Goal: Task Accomplishment & Management: Manage account settings

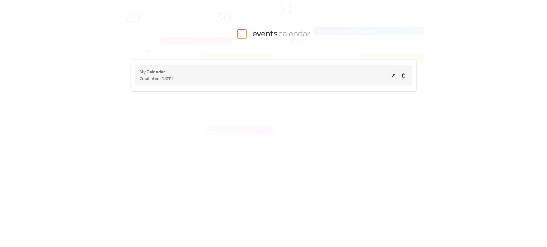
click at [395, 75] on button at bounding box center [394, 75] width 8 height 9
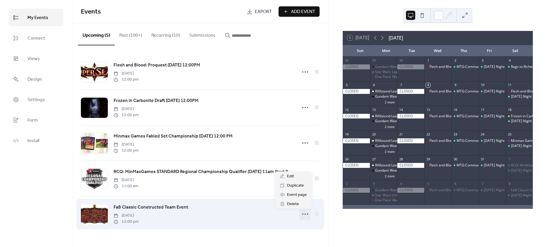
click at [303, 213] on icon at bounding box center [305, 214] width 9 height 9
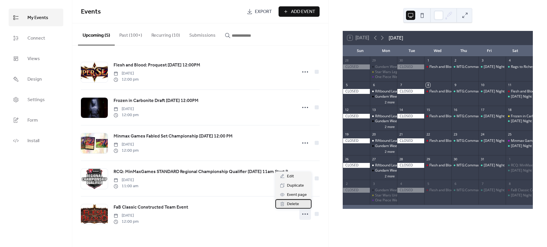
click at [297, 203] on span "Delete" at bounding box center [293, 204] width 12 height 7
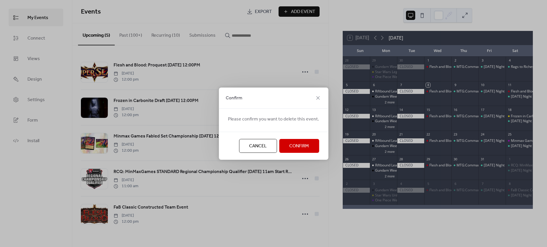
click at [291, 144] on span "Confirm" at bounding box center [299, 146] width 20 height 7
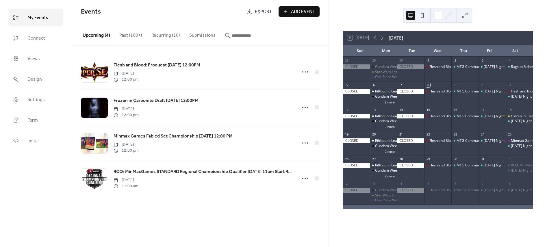
click at [121, 35] on button "Past (100+)" at bounding box center [131, 33] width 32 height 21
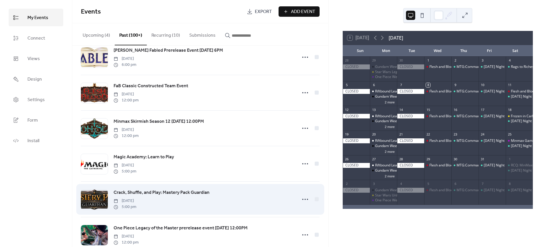
scroll to position [257, 0]
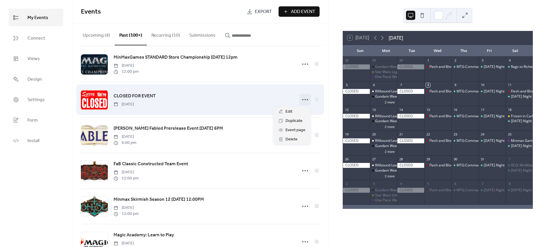
click at [303, 97] on icon at bounding box center [305, 99] width 9 height 9
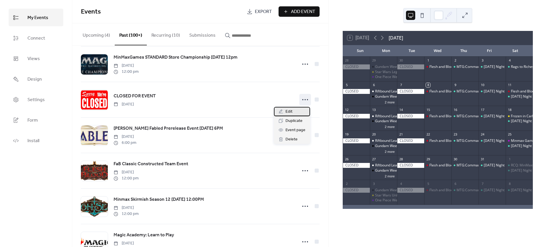
click at [291, 110] on span "Edit" at bounding box center [289, 111] width 7 height 7
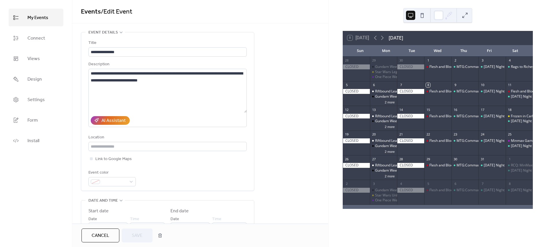
click at [246, 235] on div "Cancel Save" at bounding box center [201, 236] width 238 height 14
click at [108, 233] on span "Cancel" at bounding box center [101, 236] width 18 height 7
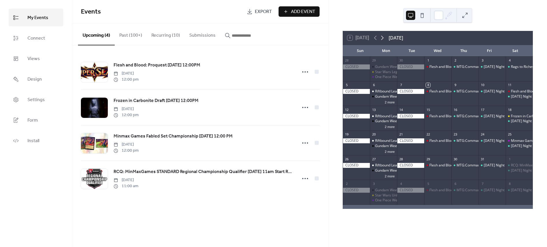
click at [383, 37] on icon at bounding box center [382, 38] width 3 height 4
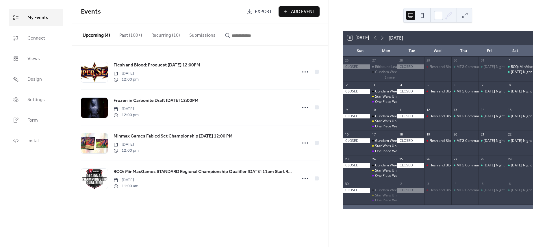
click at [240, 31] on button "button" at bounding box center [245, 33] width 51 height 21
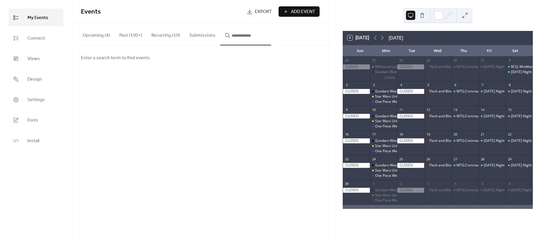
click at [137, 37] on button "Past (100+)" at bounding box center [131, 33] width 32 height 21
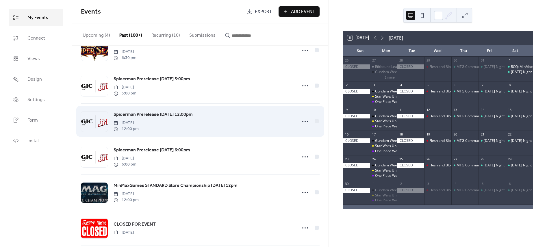
scroll to position [257, 0]
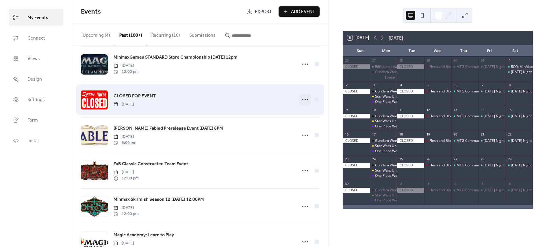
click at [305, 100] on circle at bounding box center [305, 99] width 1 height 1
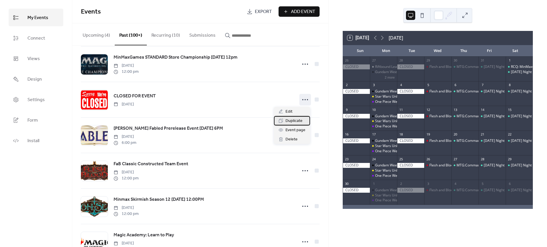
click at [293, 123] on span "Duplicate" at bounding box center [294, 121] width 17 height 7
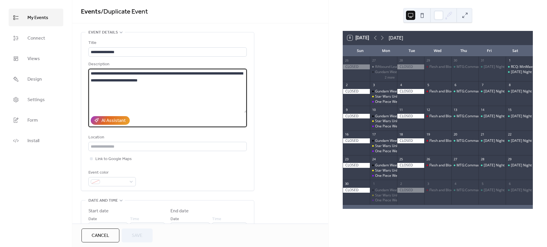
drag, startPoint x: 154, startPoint y: 81, endPoint x: -26, endPoint y: 58, distance: 181.0
click at [0, 58] on html "**********" at bounding box center [273, 123] width 547 height 247
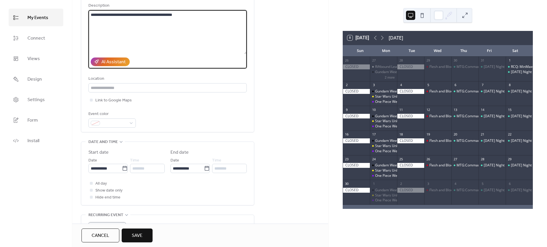
scroll to position [128, 0]
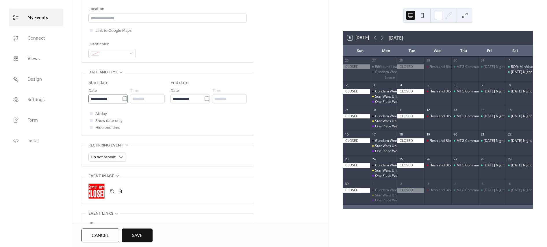
type textarea "**********"
click at [103, 98] on input "**********" at bounding box center [105, 98] width 34 height 9
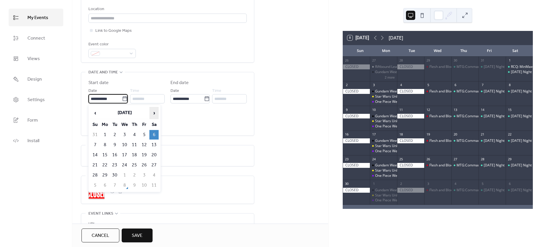
click at [156, 112] on span "›" at bounding box center [154, 113] width 9 height 12
click at [156, 113] on span "›" at bounding box center [154, 113] width 9 height 12
click at [157, 143] on td "8" at bounding box center [154, 145] width 9 height 10
type input "**********"
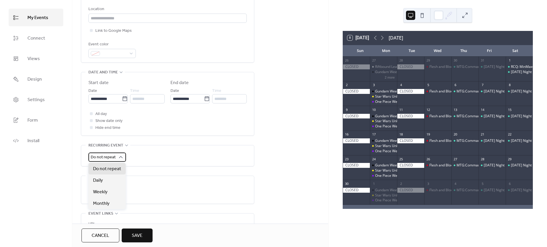
click at [108, 156] on span "Do not repeat" at bounding box center [103, 158] width 25 height 8
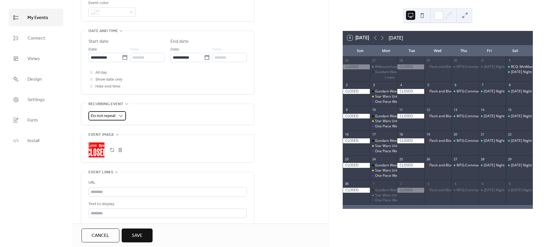
scroll to position [225, 0]
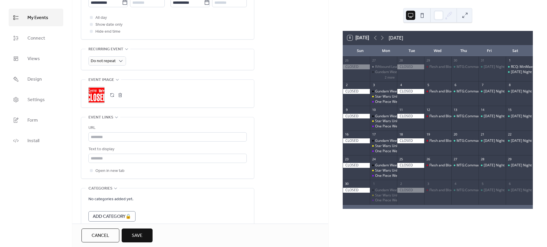
click at [132, 237] on span "Save" at bounding box center [137, 236] width 11 height 7
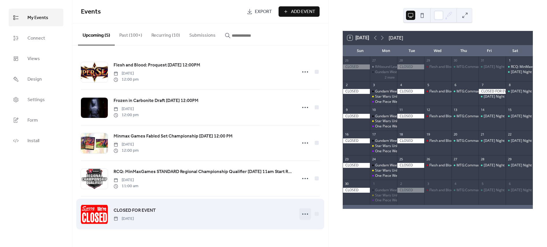
click at [302, 211] on icon at bounding box center [305, 214] width 9 height 9
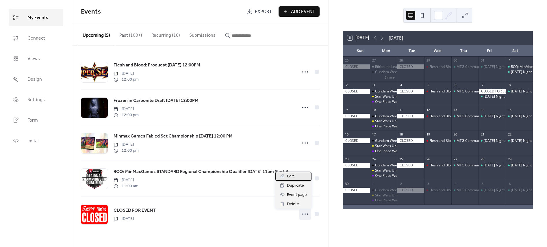
click at [289, 174] on span "Edit" at bounding box center [290, 176] width 7 height 7
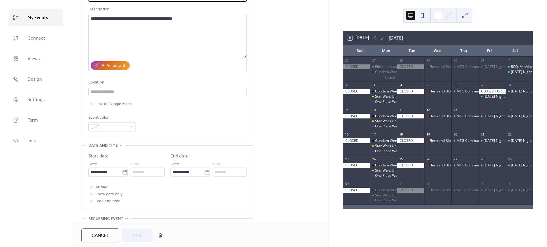
scroll to position [96, 0]
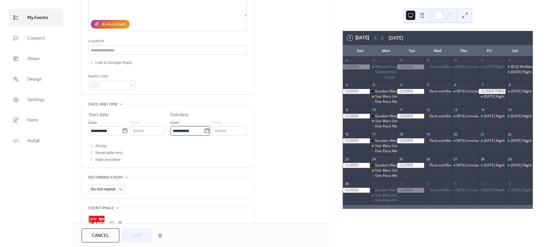
click at [195, 133] on input "**********" at bounding box center [188, 130] width 34 height 9
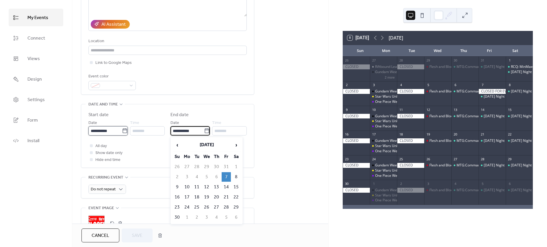
click at [105, 130] on input "**********" at bounding box center [105, 130] width 34 height 9
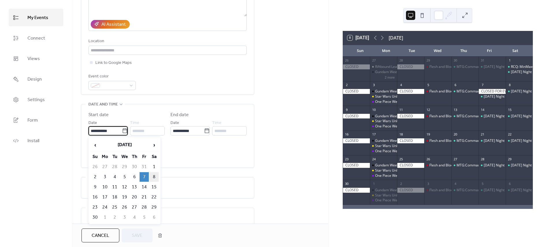
click at [156, 176] on td "8" at bounding box center [154, 177] width 9 height 10
type input "**********"
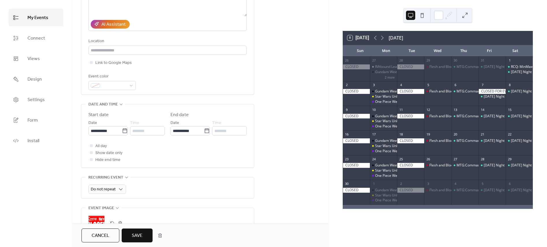
click at [134, 236] on span "Save" at bounding box center [137, 236] width 11 height 7
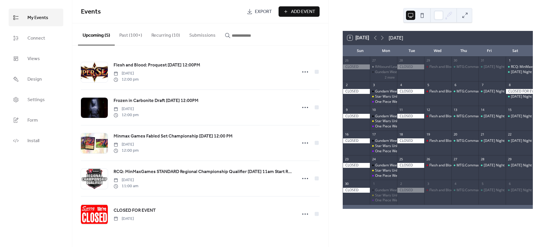
click at [149, 35] on button "Recurring (10)" at bounding box center [166, 33] width 38 height 21
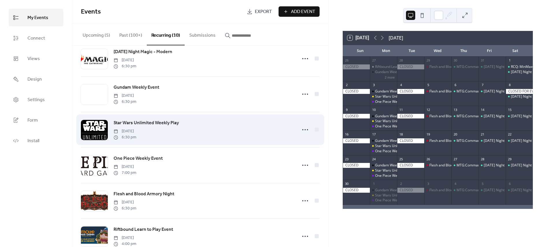
scroll to position [171, 0]
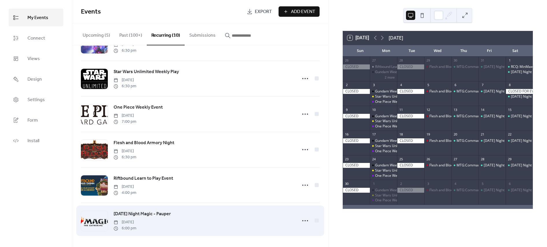
drag, startPoint x: 176, startPoint y: 210, endPoint x: 173, endPoint y: 211, distance: 2.9
click at [173, 211] on div "[DATE] Night Magic - Pauper [DATE] 6:00 pm" at bounding box center [204, 221] width 180 height 21
click at [170, 211] on span "[DATE] Night Magic - Pauper" at bounding box center [142, 214] width 57 height 7
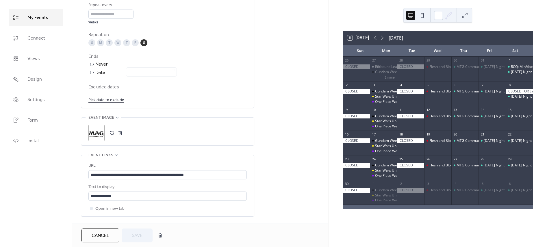
scroll to position [257, 0]
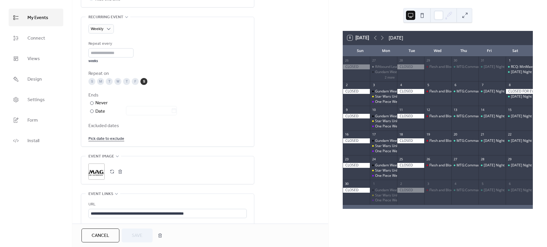
click at [102, 137] on link "Pick date to exclude" at bounding box center [106, 138] width 36 height 7
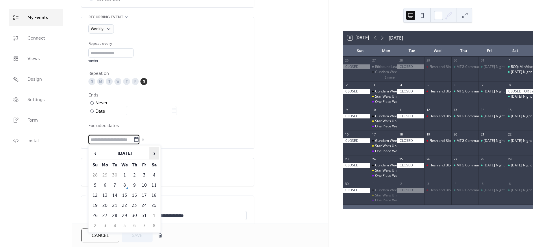
click at [155, 155] on span "›" at bounding box center [154, 154] width 9 height 12
click at [155, 181] on td "8" at bounding box center [154, 186] width 9 height 10
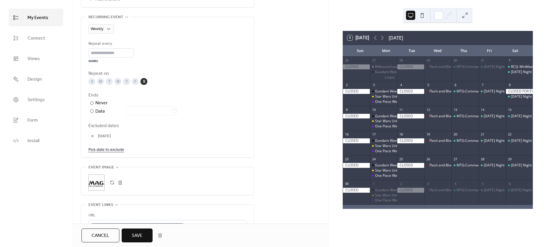
click at [143, 236] on span "Save" at bounding box center [137, 236] width 11 height 7
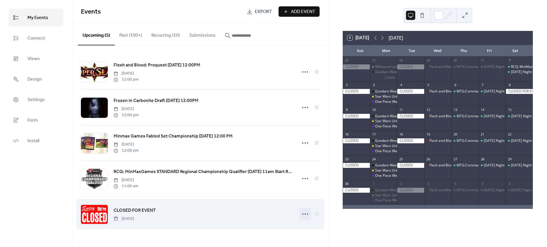
click at [307, 217] on icon at bounding box center [305, 214] width 9 height 9
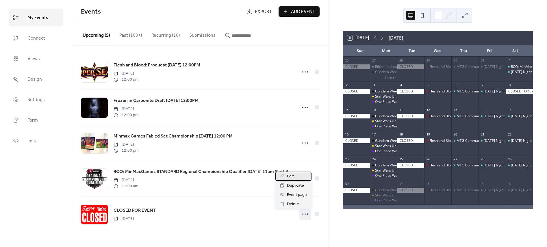
click at [285, 174] on div "Edit" at bounding box center [294, 176] width 36 height 9
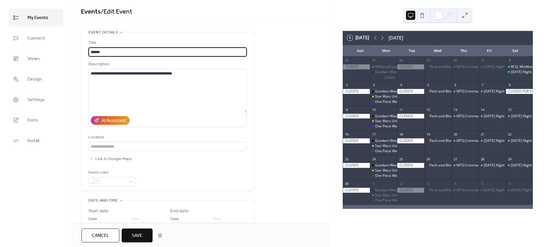
type input "******"
click at [138, 236] on span "Save" at bounding box center [137, 236] width 11 height 7
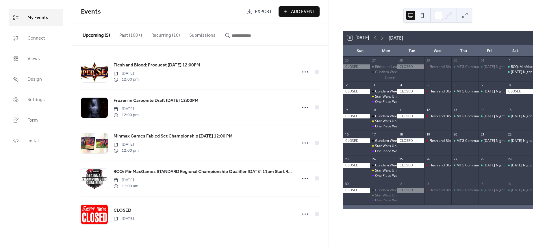
click at [167, 35] on button "Recurring (10)" at bounding box center [166, 33] width 38 height 21
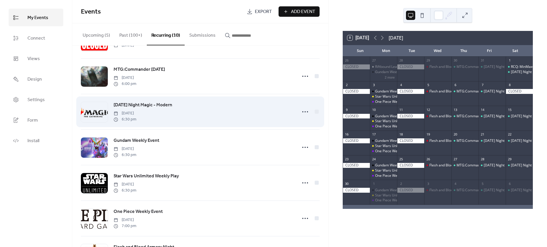
scroll to position [96, 0]
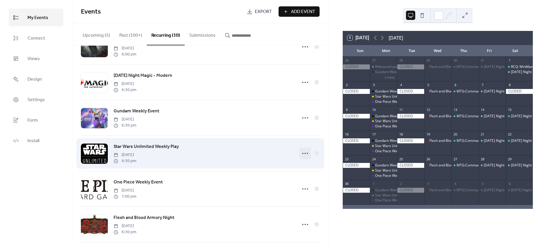
click at [308, 150] on icon at bounding box center [305, 153] width 9 height 9
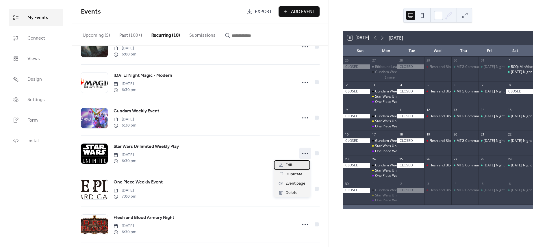
click at [294, 167] on div "Edit" at bounding box center [292, 165] width 36 height 9
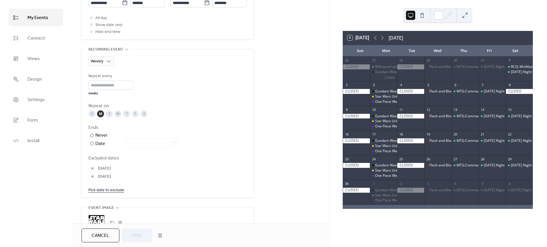
scroll to position [225, 0]
click at [102, 194] on div "Weekly Repeat every * weeks Repeat on S M T W T F S Ends ​ Never ​ Date Exclude…" at bounding box center [167, 123] width 158 height 149
click at [103, 193] on link "Pick date to exclude" at bounding box center [106, 189] width 36 height 7
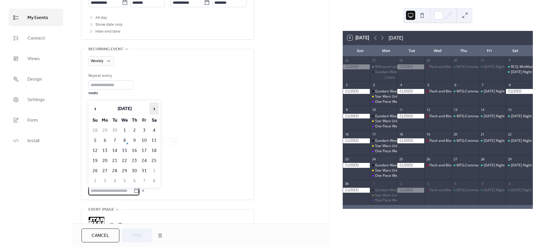
click at [152, 108] on span "›" at bounding box center [154, 109] width 9 height 12
click at [106, 149] on td "10" at bounding box center [104, 151] width 9 height 10
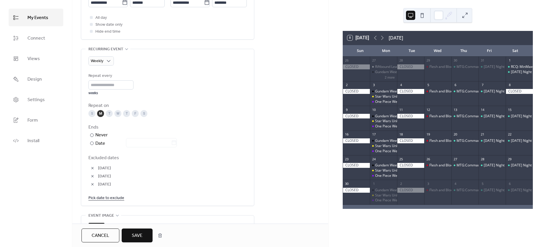
click at [138, 234] on span "Save" at bounding box center [137, 236] width 11 height 7
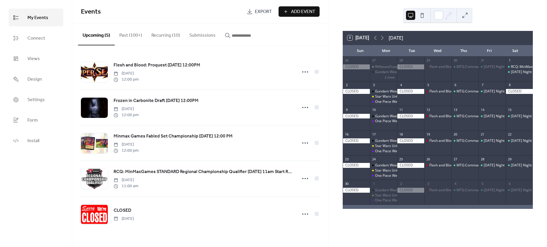
click at [164, 25] on button "Recurring (10)" at bounding box center [166, 33] width 38 height 21
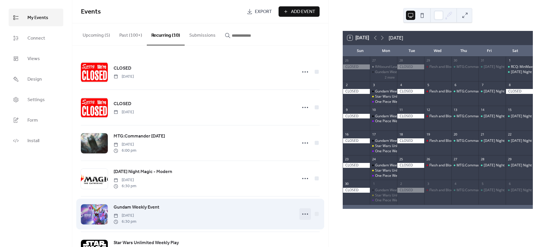
click at [305, 214] on circle at bounding box center [305, 214] width 1 height 1
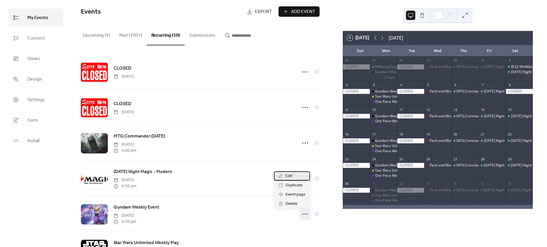
click at [290, 177] on span "Edit" at bounding box center [289, 176] width 7 height 7
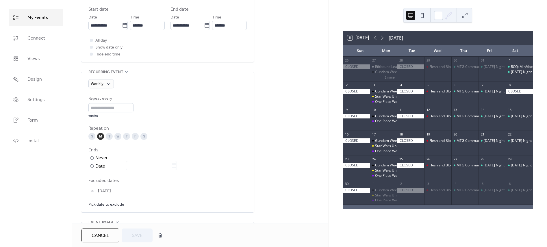
scroll to position [257, 0]
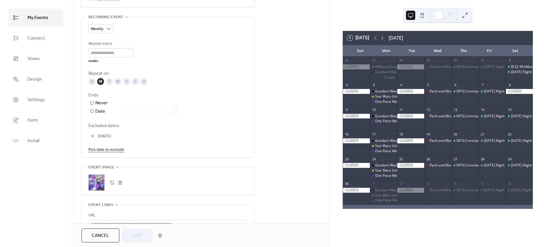
click at [109, 150] on link "Pick date to exclude" at bounding box center [106, 149] width 36 height 7
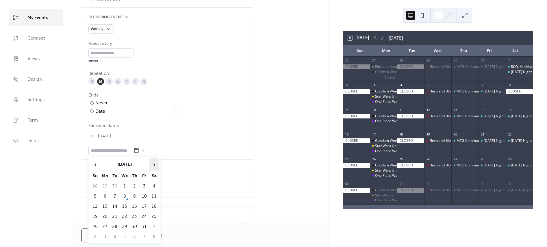
click at [153, 162] on span "›" at bounding box center [154, 165] width 9 height 12
click at [104, 204] on td "10" at bounding box center [104, 207] width 9 height 10
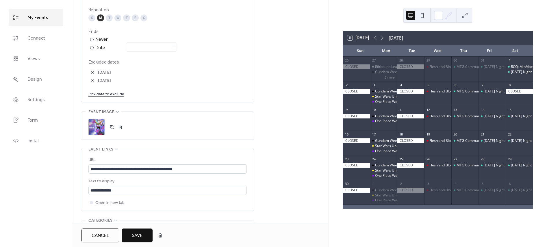
scroll to position [384, 0]
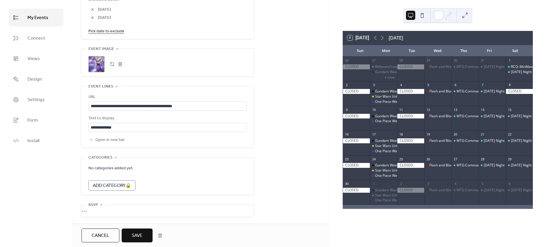
click at [140, 231] on button "Save" at bounding box center [137, 236] width 31 height 14
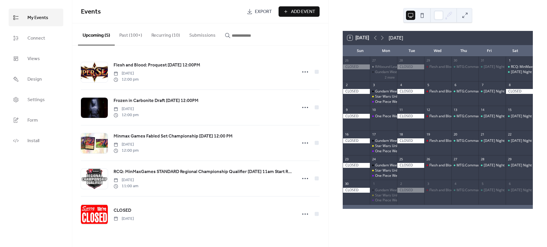
click at [160, 34] on button "Recurring (10)" at bounding box center [166, 33] width 38 height 21
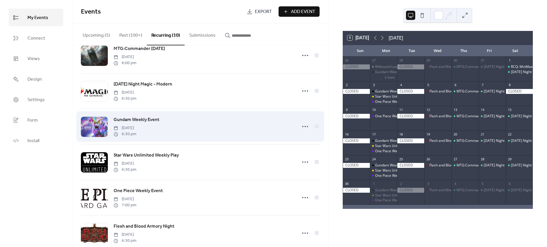
scroll to position [128, 0]
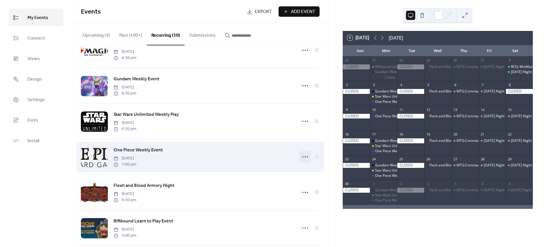
click at [305, 156] on icon at bounding box center [305, 156] width 9 height 9
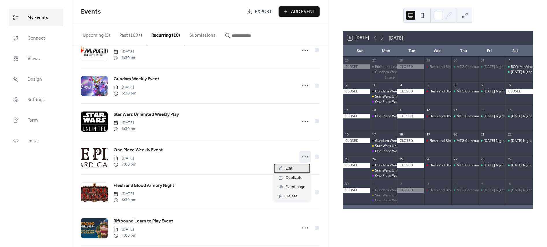
click at [299, 166] on div "Edit" at bounding box center [292, 168] width 36 height 9
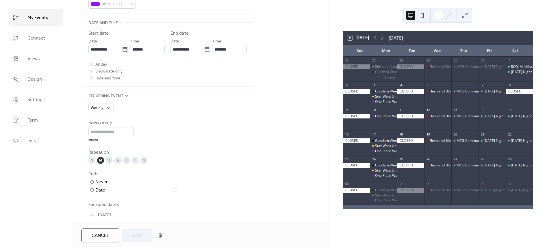
scroll to position [225, 0]
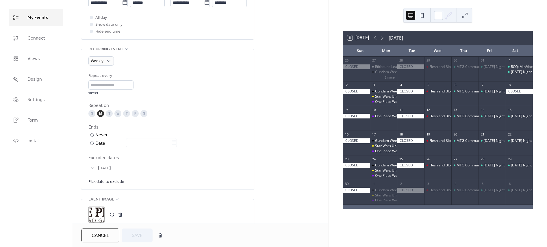
click at [110, 184] on link "Pick date to exclude" at bounding box center [106, 181] width 36 height 7
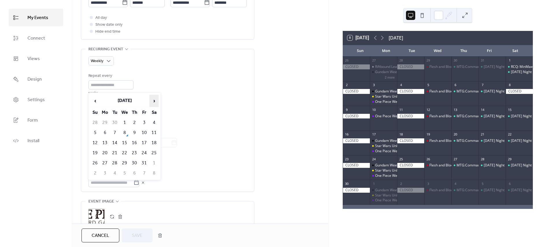
click at [157, 99] on span "›" at bounding box center [154, 101] width 9 height 12
click at [102, 142] on td "10" at bounding box center [104, 143] width 9 height 10
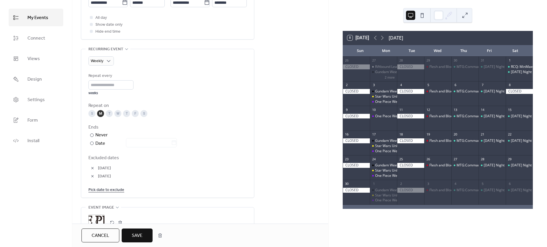
drag, startPoint x: 141, startPoint y: 234, endPoint x: 150, endPoint y: 219, distance: 17.1
click at [141, 235] on span "Save" at bounding box center [137, 236] width 11 height 7
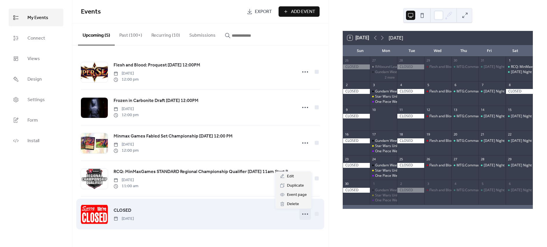
click at [308, 213] on icon at bounding box center [305, 214] width 9 height 9
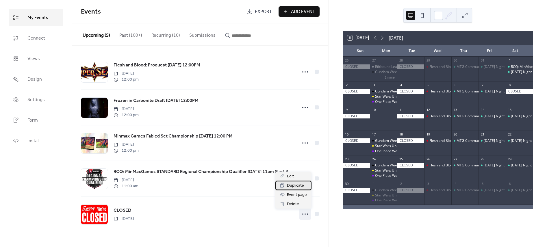
click at [298, 185] on span "Duplicate" at bounding box center [295, 185] width 17 height 7
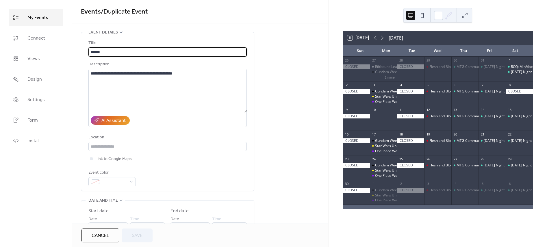
drag, startPoint x: 134, startPoint y: 54, endPoint x: -70, endPoint y: 55, distance: 203.9
click at [0, 55] on html "**********" at bounding box center [273, 123] width 547 height 247
type input "**********"
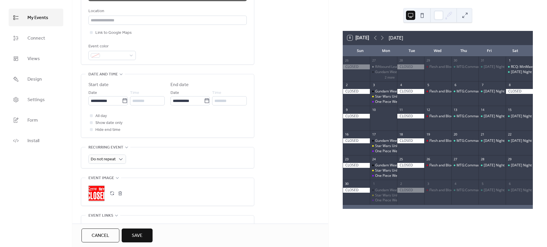
scroll to position [64, 0]
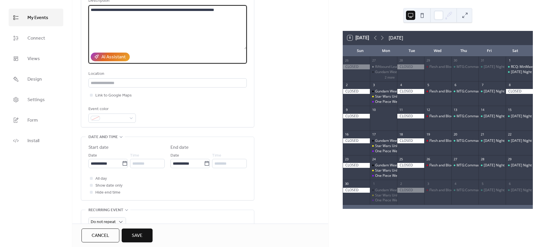
click at [199, 44] on textarea "**********" at bounding box center [167, 27] width 158 height 44
type textarea "**********"
click at [143, 234] on button "Save" at bounding box center [137, 236] width 31 height 14
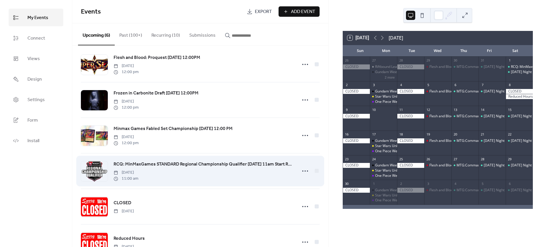
scroll to position [29, 0]
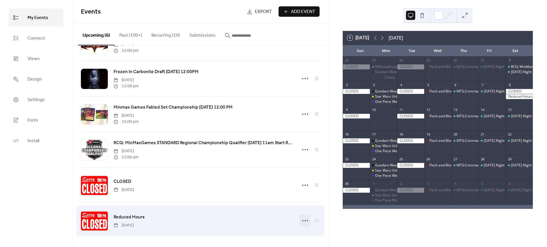
click at [305, 222] on icon at bounding box center [305, 220] width 9 height 9
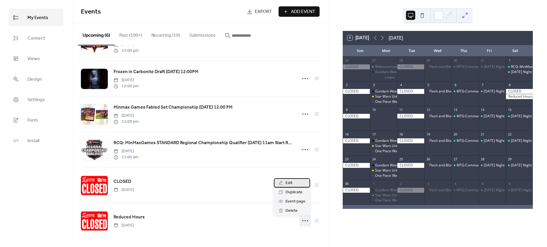
click at [293, 184] on div "Edit" at bounding box center [292, 182] width 36 height 9
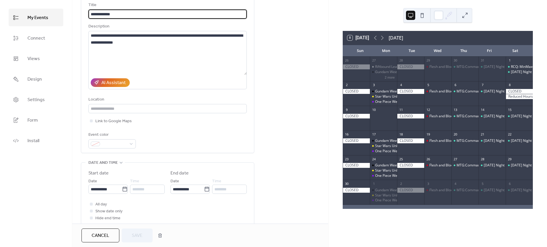
scroll to position [128, 0]
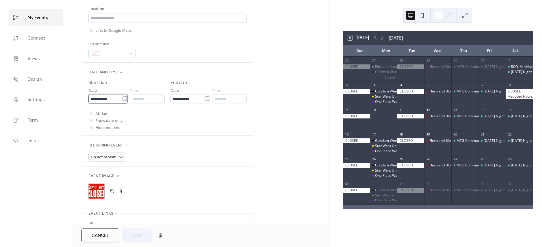
click at [112, 100] on input "**********" at bounding box center [105, 98] width 34 height 9
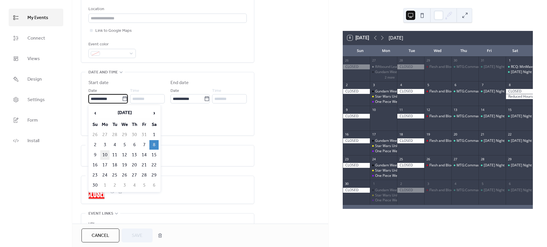
click at [108, 154] on td "10" at bounding box center [104, 155] width 9 height 10
type input "**********"
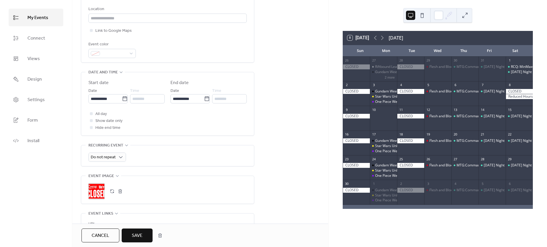
click at [133, 237] on span "Save" at bounding box center [137, 236] width 11 height 7
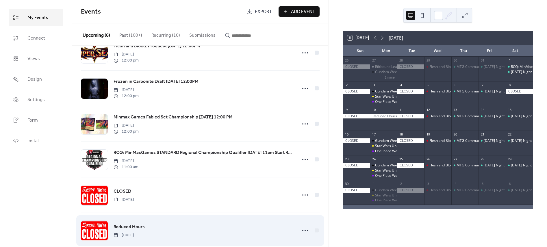
scroll to position [29, 0]
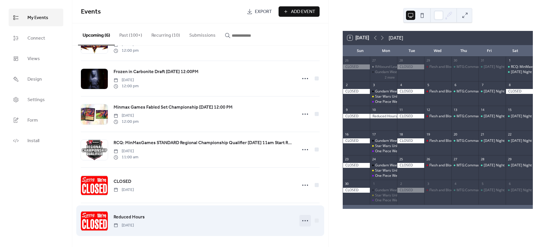
click at [304, 216] on div at bounding box center [306, 221] width 12 height 12
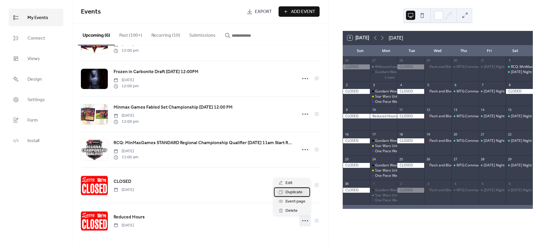
click at [300, 189] on span "Duplicate" at bounding box center [294, 192] width 17 height 7
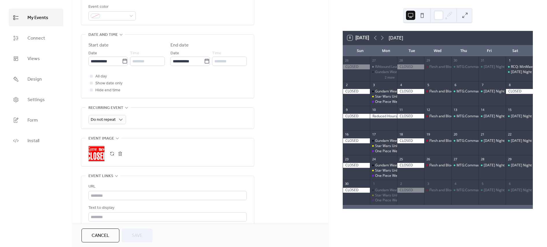
scroll to position [160, 0]
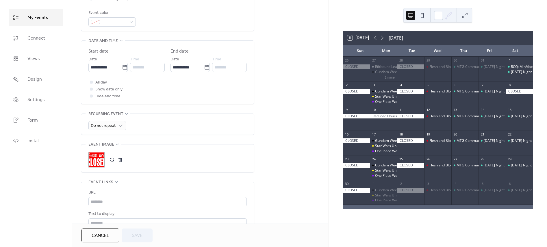
click at [111, 73] on div "**********" at bounding box center [167, 74] width 158 height 52
click at [112, 68] on input "**********" at bounding box center [105, 67] width 34 height 9
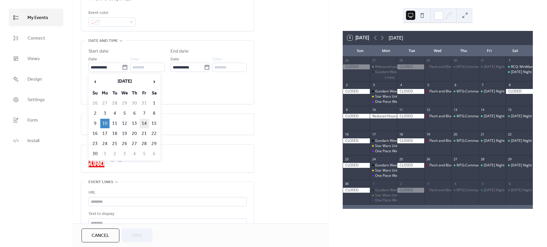
click at [142, 122] on td "14" at bounding box center [144, 124] width 9 height 10
type input "**********"
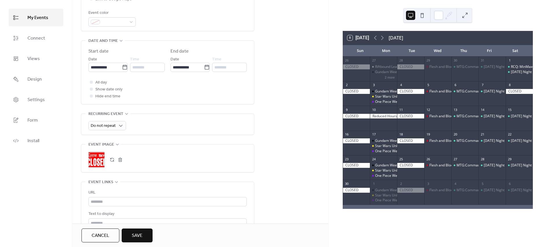
click at [145, 241] on button "Save" at bounding box center [137, 236] width 31 height 14
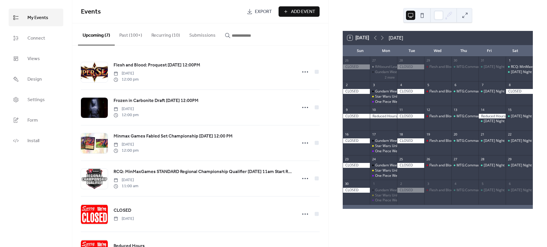
click at [171, 32] on button "Recurring (10)" at bounding box center [166, 33] width 38 height 21
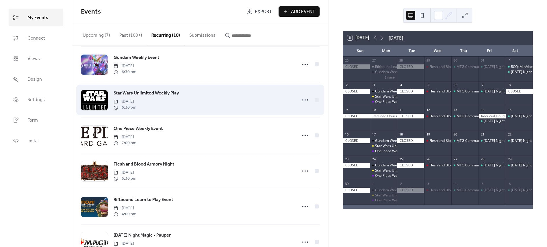
scroll to position [171, 0]
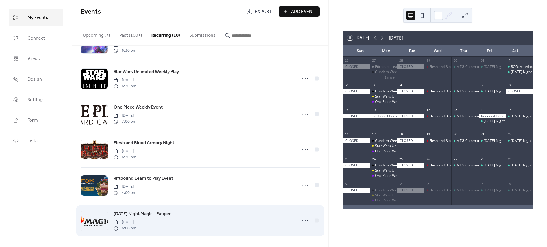
click at [163, 214] on span "[DATE] Night Magic - Pauper" at bounding box center [142, 214] width 57 height 7
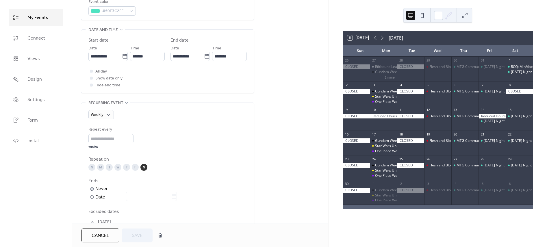
scroll to position [257, 0]
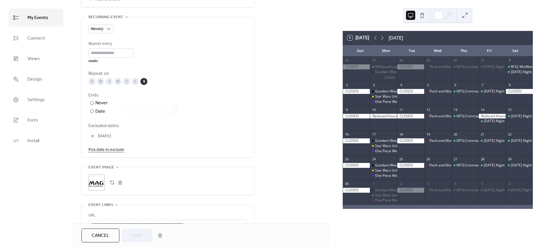
click at [102, 150] on link "Pick date to exclude" at bounding box center [106, 149] width 36 height 7
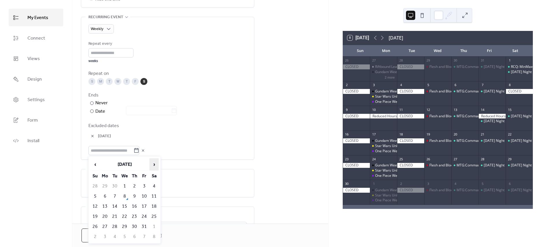
click at [155, 165] on span "›" at bounding box center [154, 165] width 9 height 12
click at [152, 204] on td "15" at bounding box center [154, 207] width 9 height 10
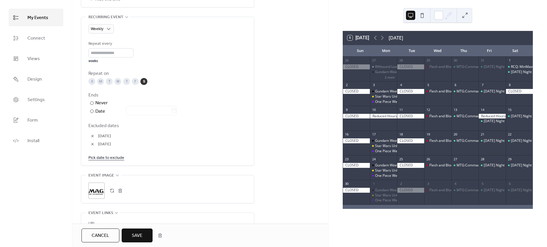
scroll to position [384, 0]
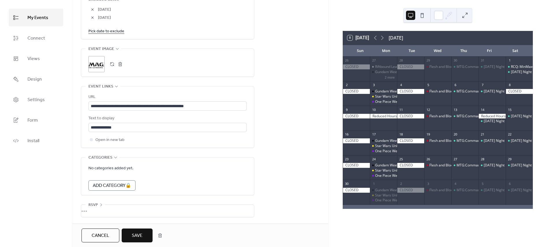
click at [141, 229] on button "Save" at bounding box center [137, 236] width 31 height 14
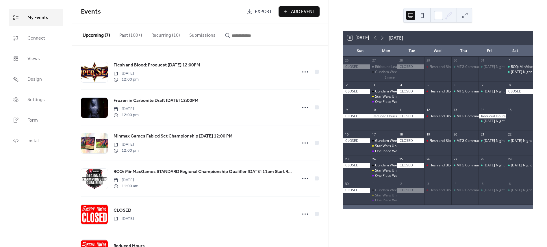
click at [160, 35] on button "Recurring (10)" at bounding box center [166, 33] width 38 height 21
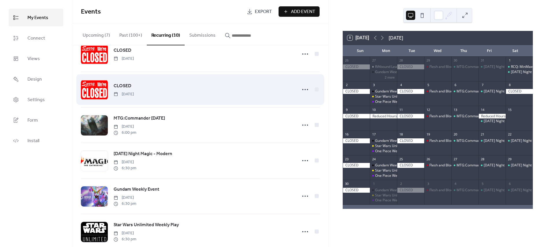
scroll to position [64, 0]
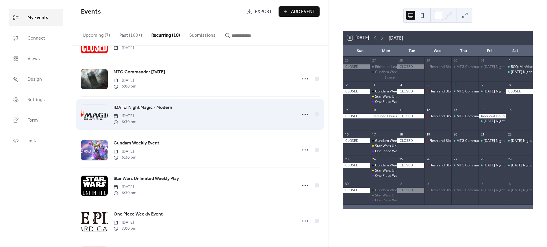
click at [294, 113] on div "[DATE] Night Magic - Modern [DATE] 6:30 pm" at bounding box center [200, 114] width 239 height 35
click at [298, 113] on div "[DATE] Night Magic - Modern [DATE] 6:30 pm" at bounding box center [200, 114] width 239 height 35
click at [305, 113] on icon at bounding box center [305, 114] width 9 height 9
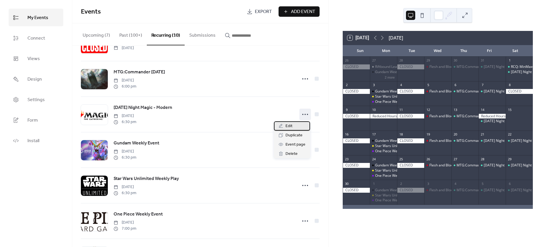
click at [293, 128] on div "Edit" at bounding box center [292, 125] width 36 height 9
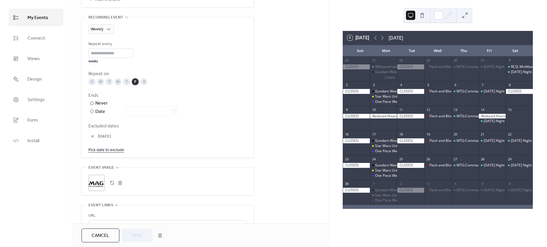
scroll to position [257, 0]
click at [115, 148] on link "Pick date to exclude" at bounding box center [106, 149] width 36 height 7
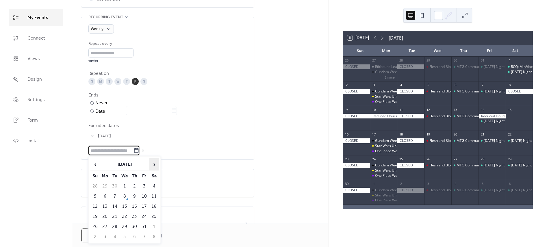
click at [152, 162] on span "›" at bounding box center [154, 165] width 9 height 12
click at [146, 204] on td "14" at bounding box center [144, 207] width 9 height 10
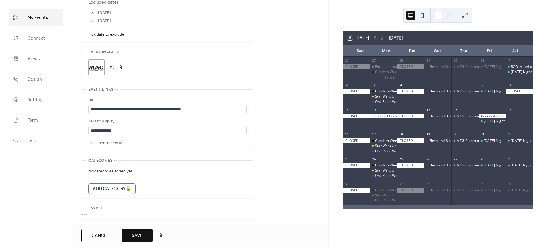
scroll to position [384, 0]
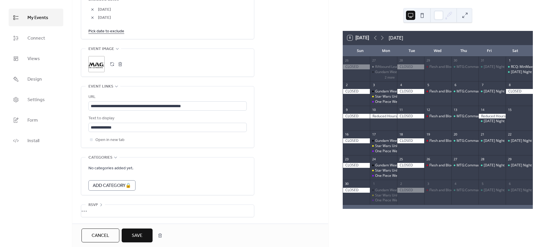
click at [138, 236] on span "Save" at bounding box center [137, 236] width 11 height 7
